Goal: Information Seeking & Learning: Learn about a topic

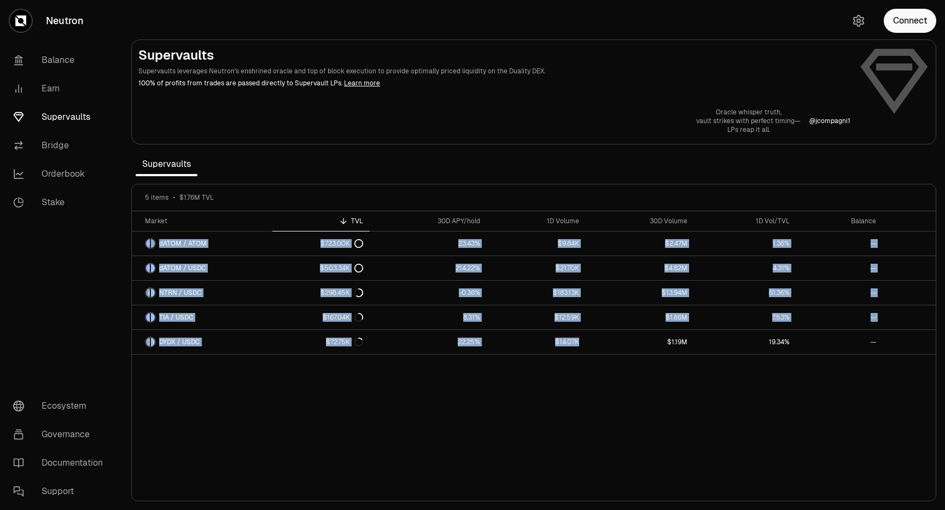
drag, startPoint x: 576, startPoint y: 354, endPoint x: 573, endPoint y: 361, distance: 6.9
click at [573, 361] on div "Market TVL 30D APY/hold 1D Volume 30D Volume 1D Vol/TVL Balance dATOM / ATOM $7…" at bounding box center [534, 356] width 804 height 290
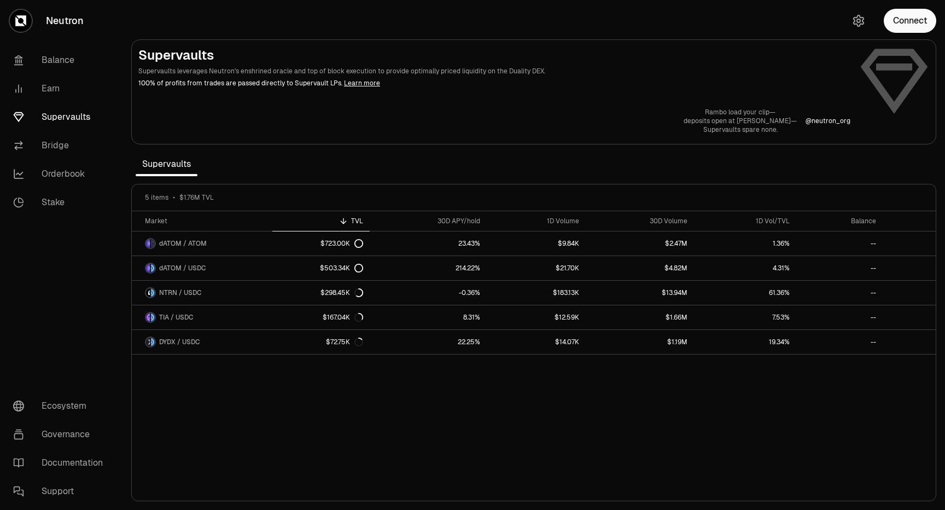
click at [573, 361] on div "Market TVL 30D APY/hold 1D Volume 30D Volume 1D Vol/TVL Balance dATOM / ATOM $7…" at bounding box center [534, 356] width 804 height 290
click at [458, 417] on div "Market TVL 30D APY/hold 1D Volume 30D Volume 1D Vol/TVL Balance dATOM / ATOM $7…" at bounding box center [534, 356] width 804 height 290
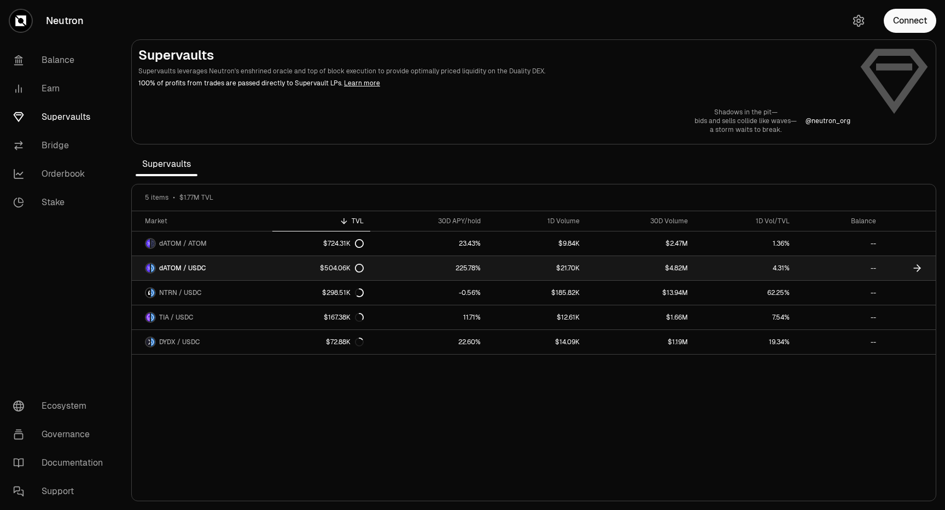
click at [448, 268] on link "225.78%" at bounding box center [428, 268] width 117 height 24
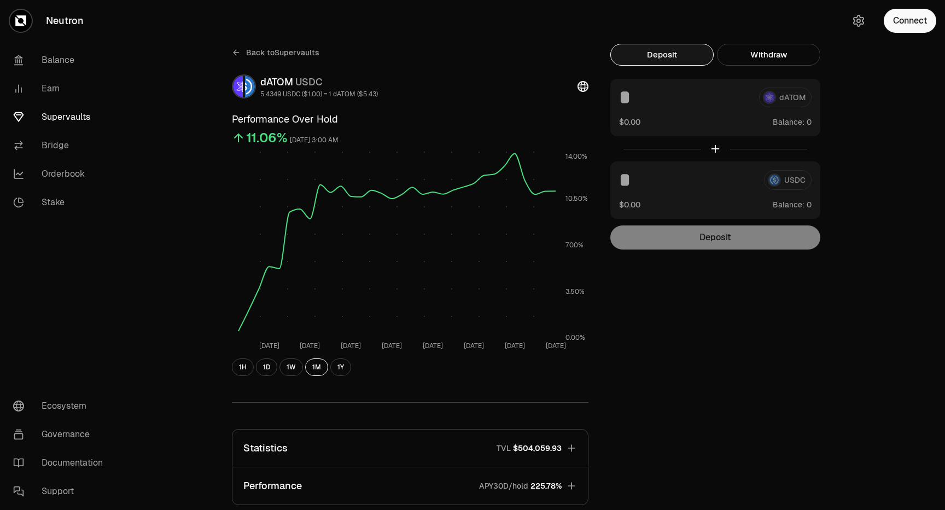
click at [687, 353] on div "Back to Supervaults dATOM USDC 5.4349 USDC ($1.00) = 1 dATOM ($5.43) Performanc…" at bounding box center [534, 359] width 630 height 631
click at [841, 135] on div "Back to Supervaults dATOM USDC 5.4349 USDC ($1.00) = 1 dATOM ($5.43) Performanc…" at bounding box center [534, 359] width 630 height 631
click at [76, 117] on link "Supervaults" at bounding box center [61, 117] width 114 height 28
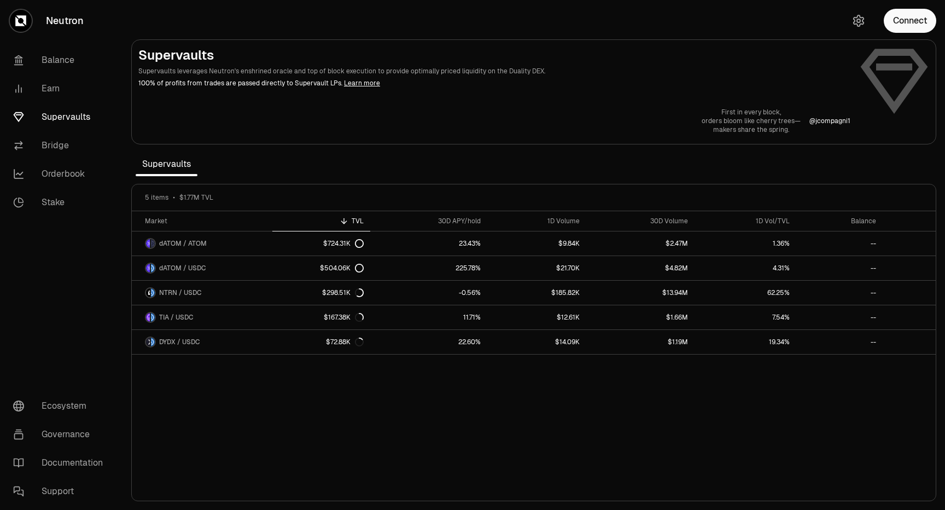
click at [127, 154] on section "Supervaults Supervaults leverages Neutron's enshrined oracle and top of block e…" at bounding box center [534, 255] width 823 height 510
click at [73, 293] on nav "Balance Earn Supervaults Bridge Orderbook Stake Ecosystem Governance Documentat…" at bounding box center [61, 276] width 123 height 468
click at [253, 42] on div at bounding box center [534, 92] width 804 height 104
click at [243, 48] on h2 "Supervaults" at bounding box center [494, 56] width 712 height 18
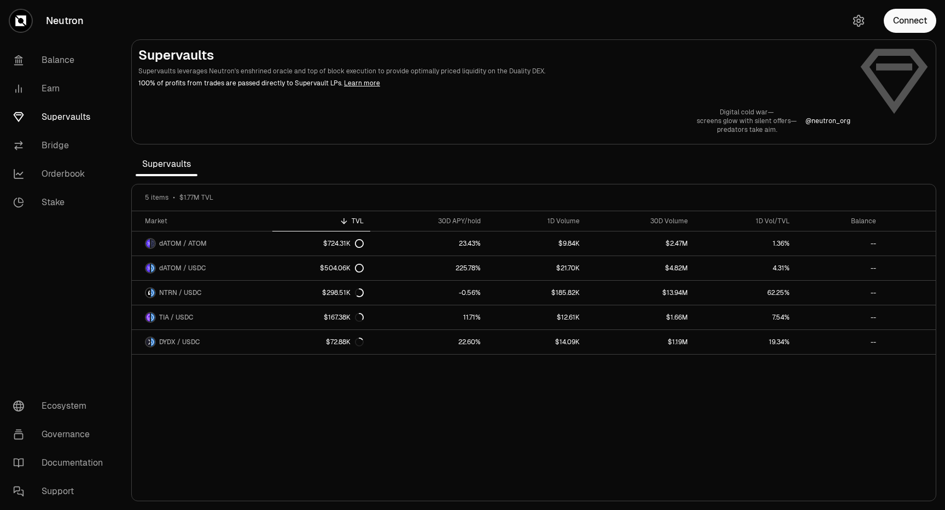
click at [164, 55] on h2 "Supervaults" at bounding box center [494, 56] width 712 height 18
click at [235, 60] on h2 "Supervaults" at bounding box center [494, 56] width 712 height 18
click at [634, 30] on section "Supervaults Supervaults leverages Neutron's enshrined oracle and top of block e…" at bounding box center [534, 255] width 823 height 510
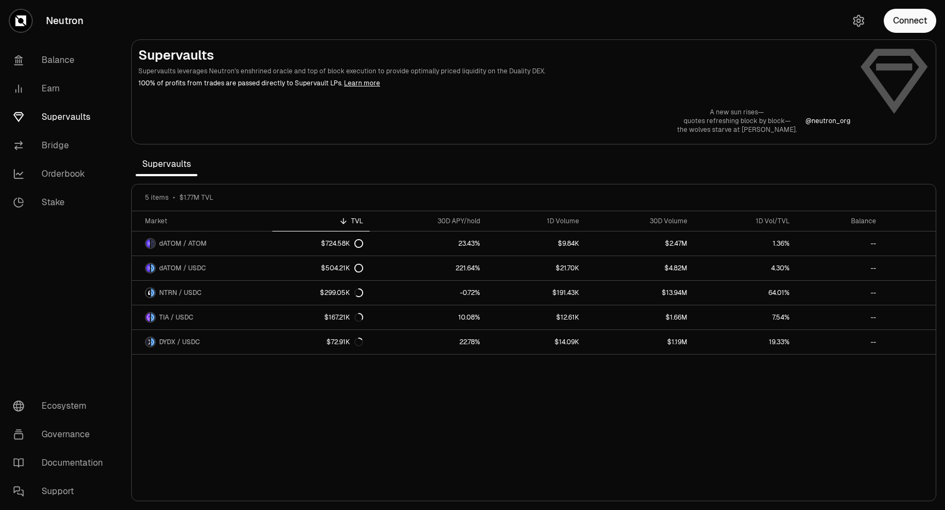
click at [634, 30] on section "Supervaults Supervaults leverages Neutron's enshrined oracle and top of block e…" at bounding box center [534, 255] width 823 height 510
click at [242, 22] on section "Supervaults Supervaults leverages Neutron's enshrined oracle and top of block e…" at bounding box center [534, 255] width 823 height 510
click at [211, 34] on section "Supervaults Supervaults leverages Neutron's enshrined oracle and top of block e…" at bounding box center [534, 255] width 823 height 510
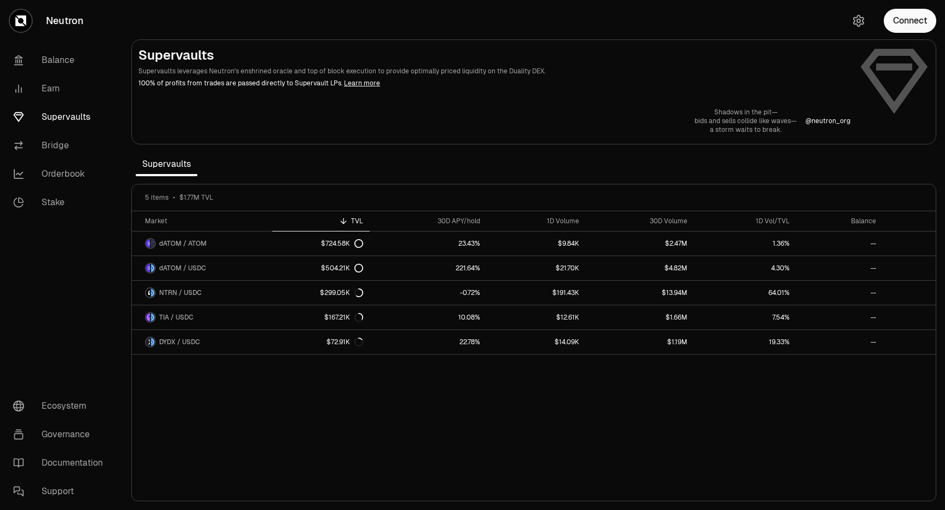
click at [147, 28] on section "Supervaults Supervaults leverages Neutron's enshrined oracle and top of block e…" at bounding box center [534, 255] width 823 height 510
click at [60, 206] on link "Stake" at bounding box center [61, 202] width 114 height 28
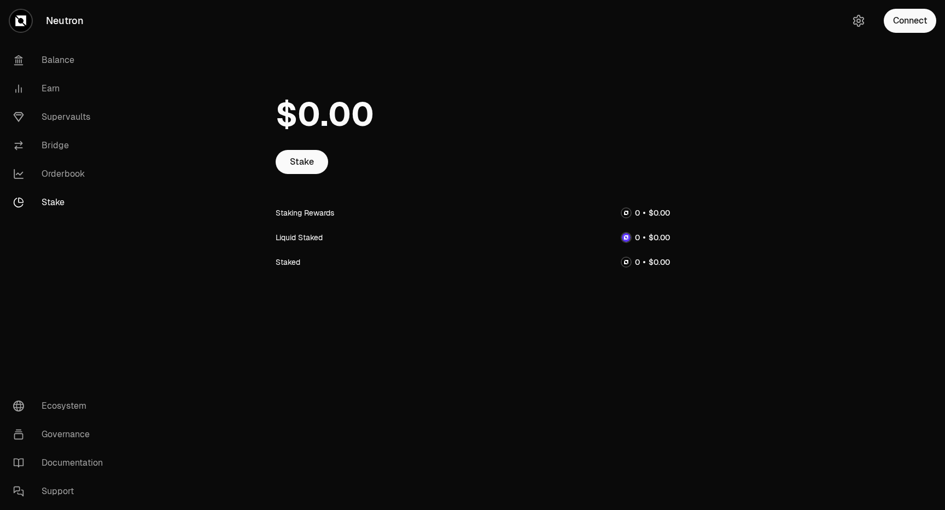
click at [148, 225] on main "Stake Staking Rewards Liquid Staked Staked" at bounding box center [534, 181] width 823 height 362
click at [170, 43] on main "Stake Staking Rewards Liquid Staked Staked" at bounding box center [534, 181] width 823 height 362
click at [175, 55] on main "Stake Staking Rewards Liquid Staked Staked" at bounding box center [534, 181] width 823 height 362
